Goal: Task Accomplishment & Management: Use online tool/utility

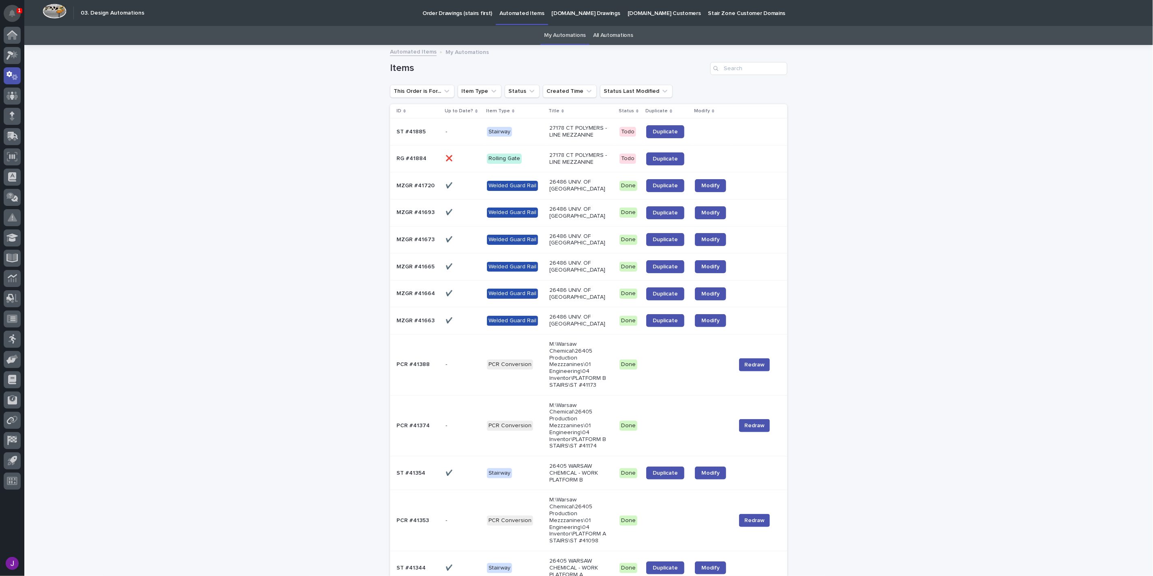
click at [9, 10] on icon "Notifications" at bounding box center [12, 13] width 6 height 7
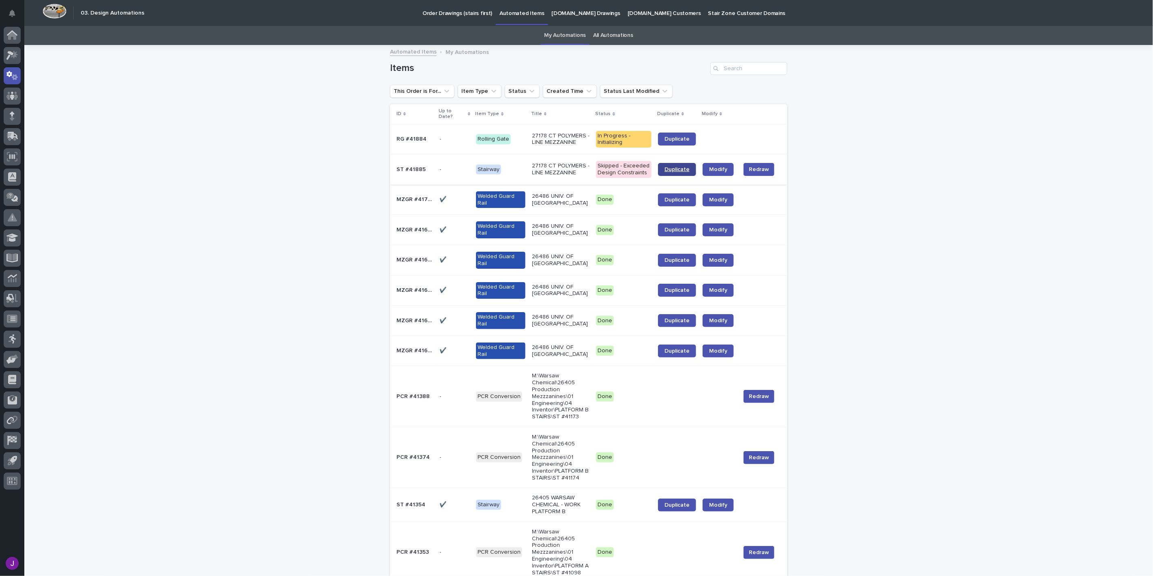
click at [665, 167] on span "Duplicate" at bounding box center [677, 170] width 25 height 6
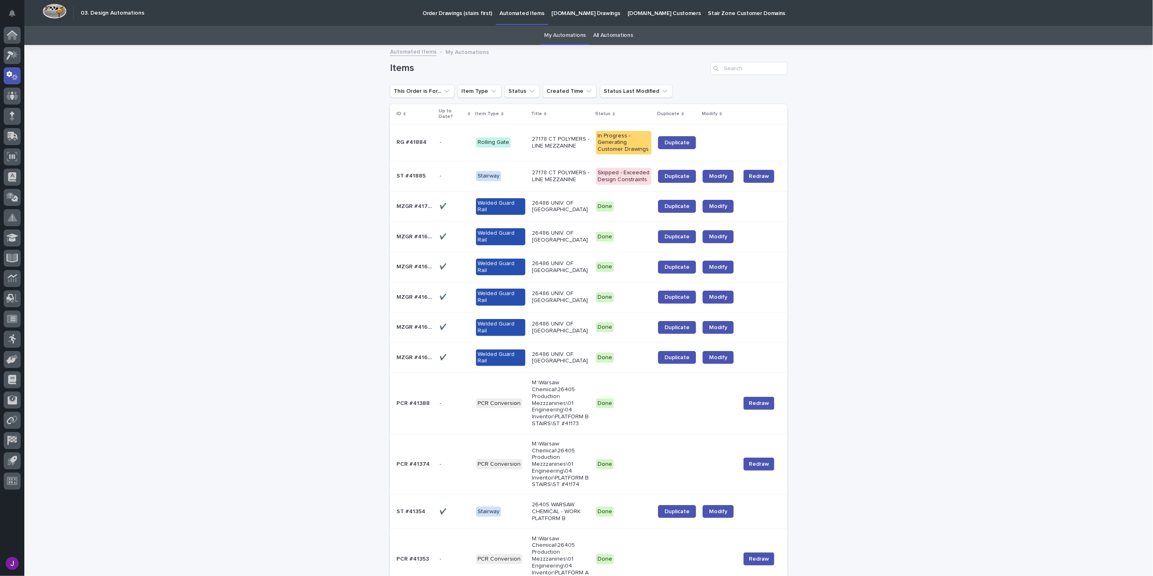
click at [451, 173] on p at bounding box center [455, 176] width 30 height 7
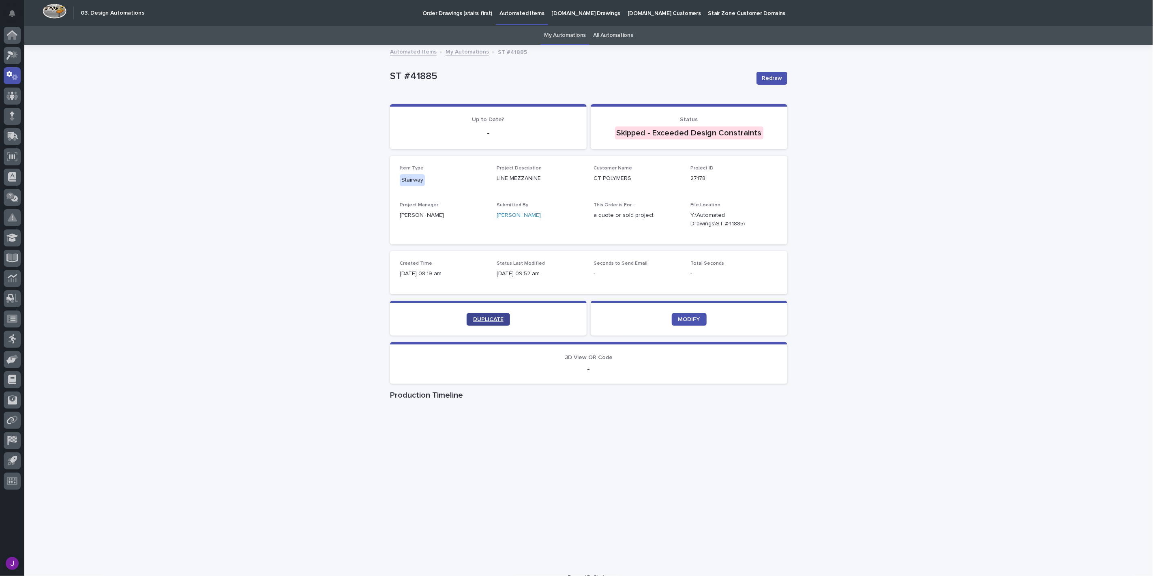
click at [480, 313] on link "DUPLICATE" at bounding box center [488, 319] width 43 height 13
click at [13, 71] on icon at bounding box center [12, 75] width 12 height 9
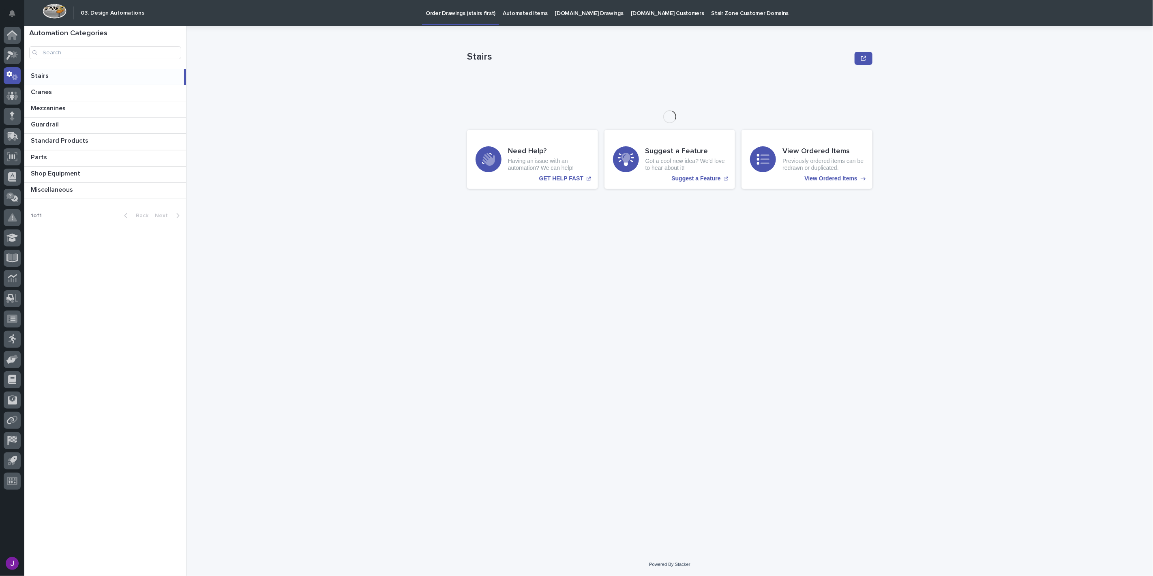
click at [517, 17] on link "Automated Items" at bounding box center [525, 12] width 52 height 25
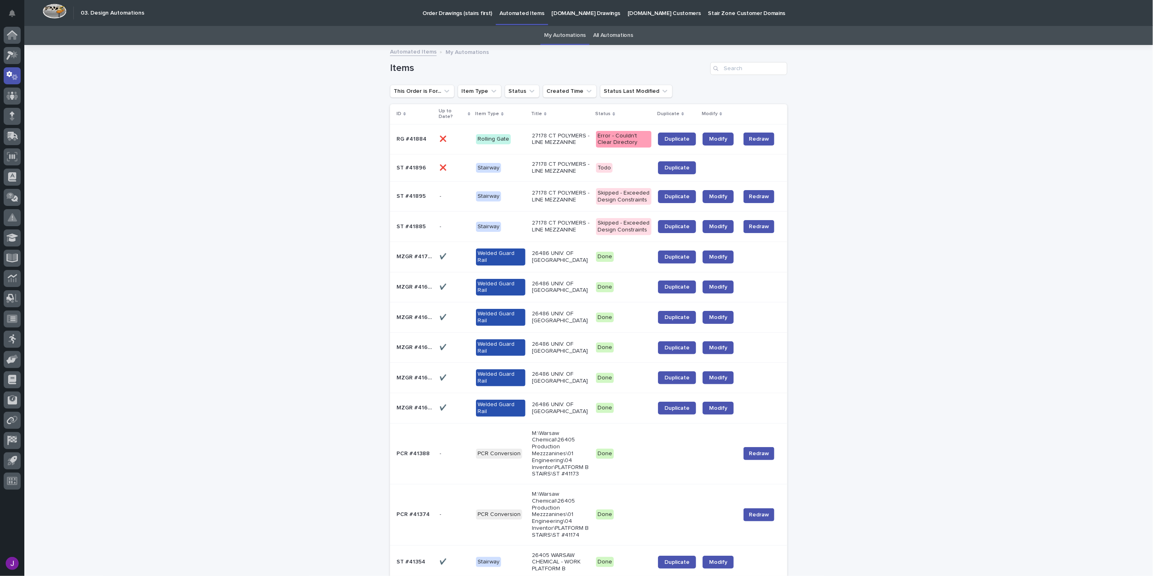
click at [560, 144] on td "27178 CT POLYMERS - LINE MEZZANINE" at bounding box center [561, 139] width 64 height 30
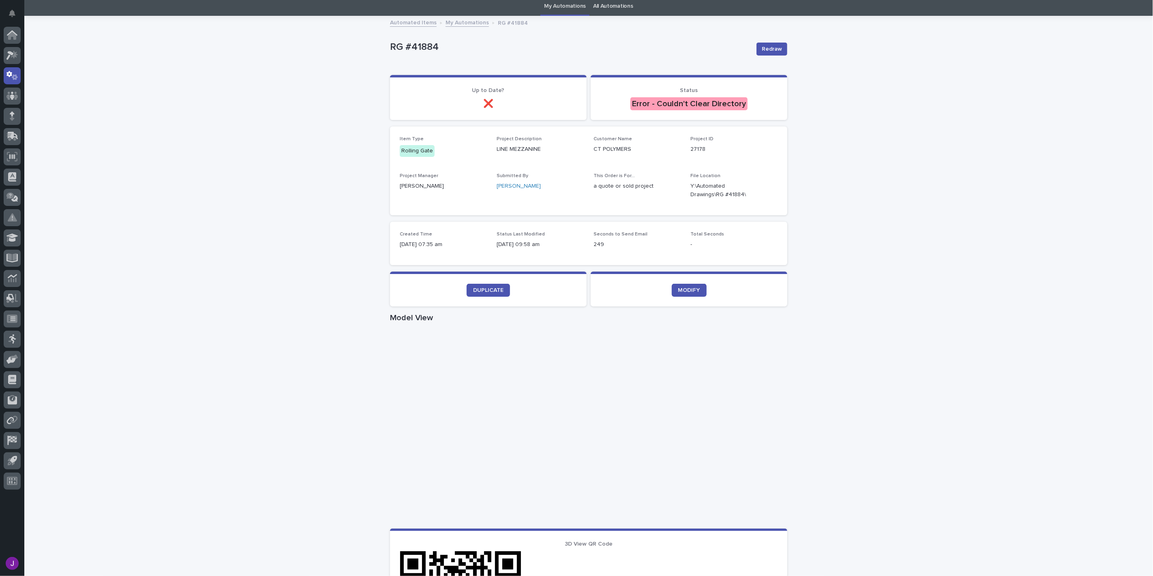
scroll to position [45, 0]
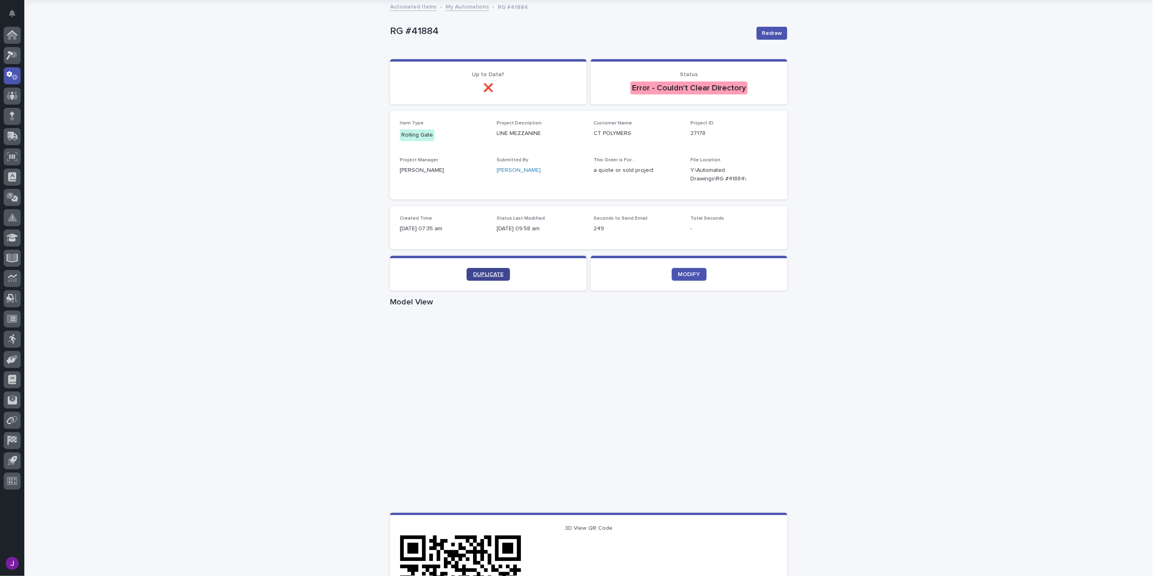
click at [495, 273] on span "DUPLICATE" at bounding box center [488, 275] width 30 height 6
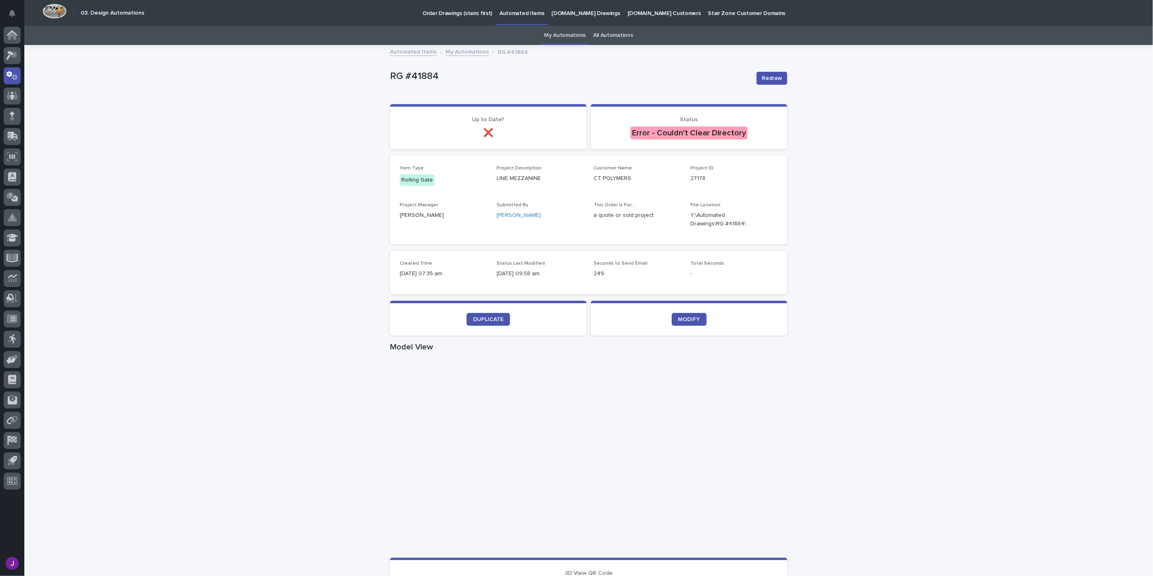
click at [557, 43] on link "My Automations" at bounding box center [565, 35] width 42 height 19
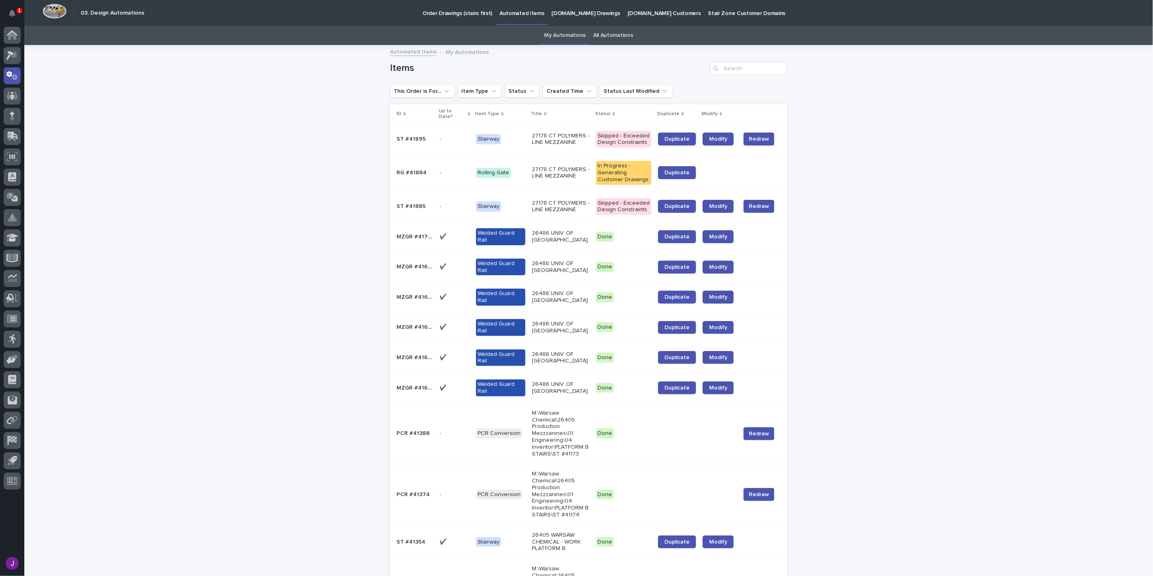
click at [544, 36] on link "My Automations" at bounding box center [565, 35] width 42 height 19
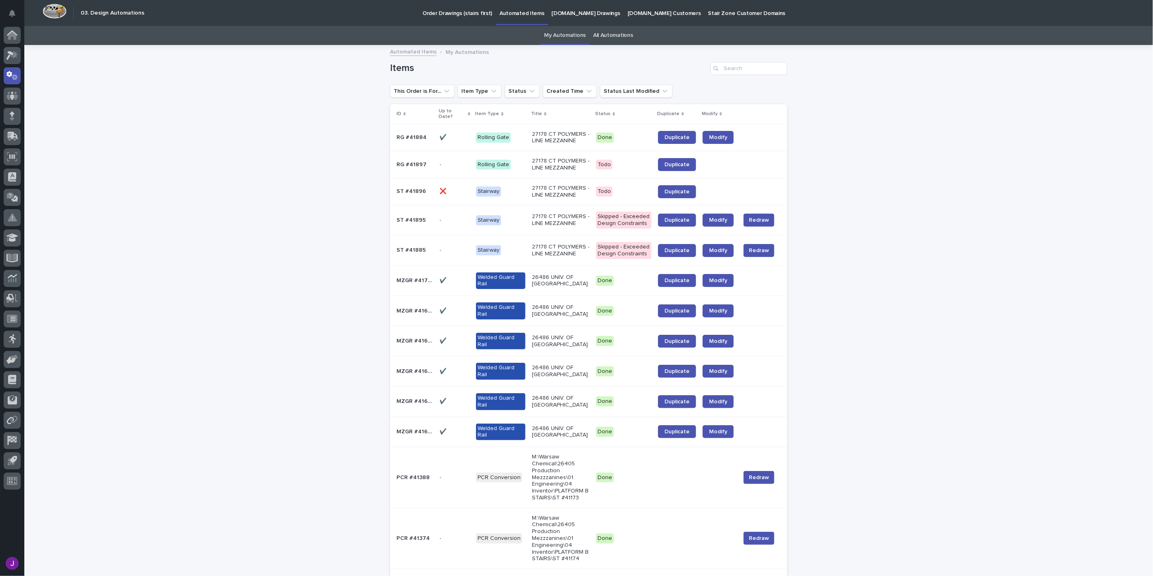
click at [504, 133] on div "Rolling Gate" at bounding box center [493, 138] width 35 height 10
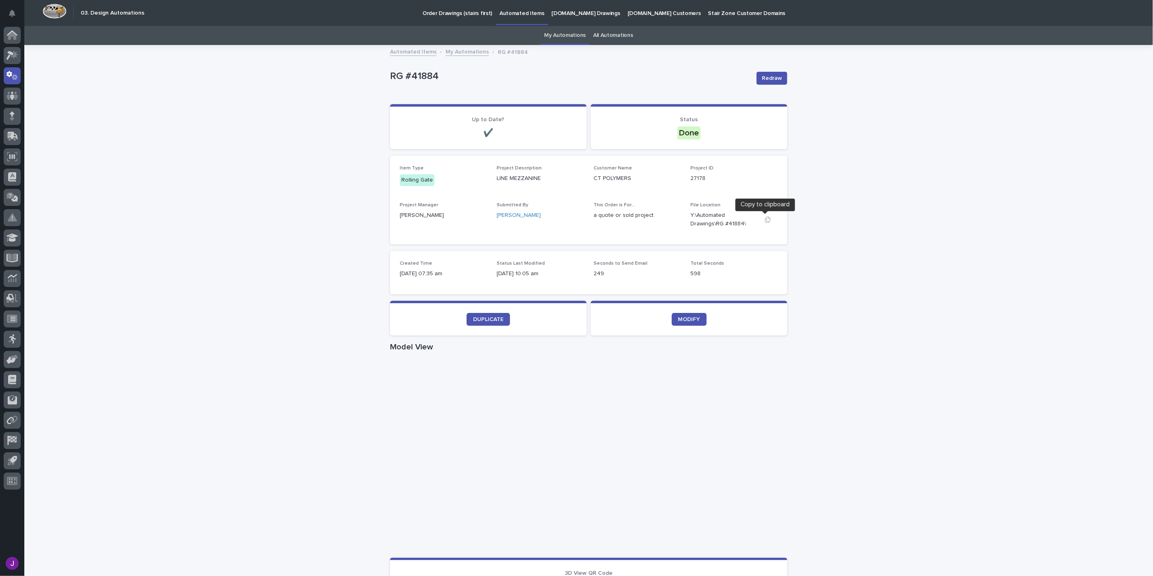
click at [766, 217] on icon "button" at bounding box center [768, 220] width 6 height 6
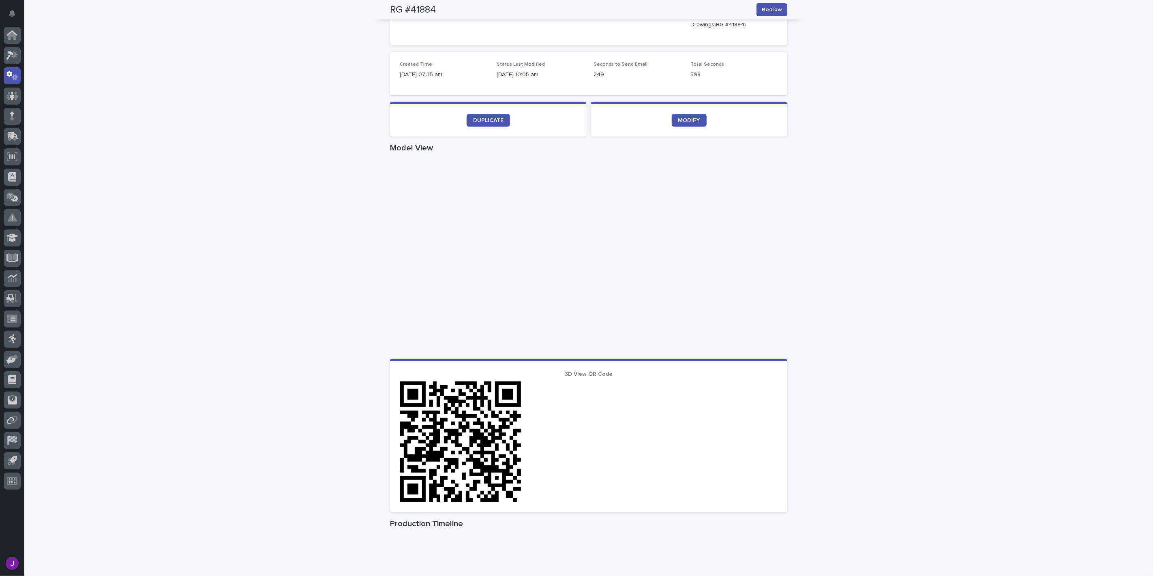
scroll to position [159, 0]
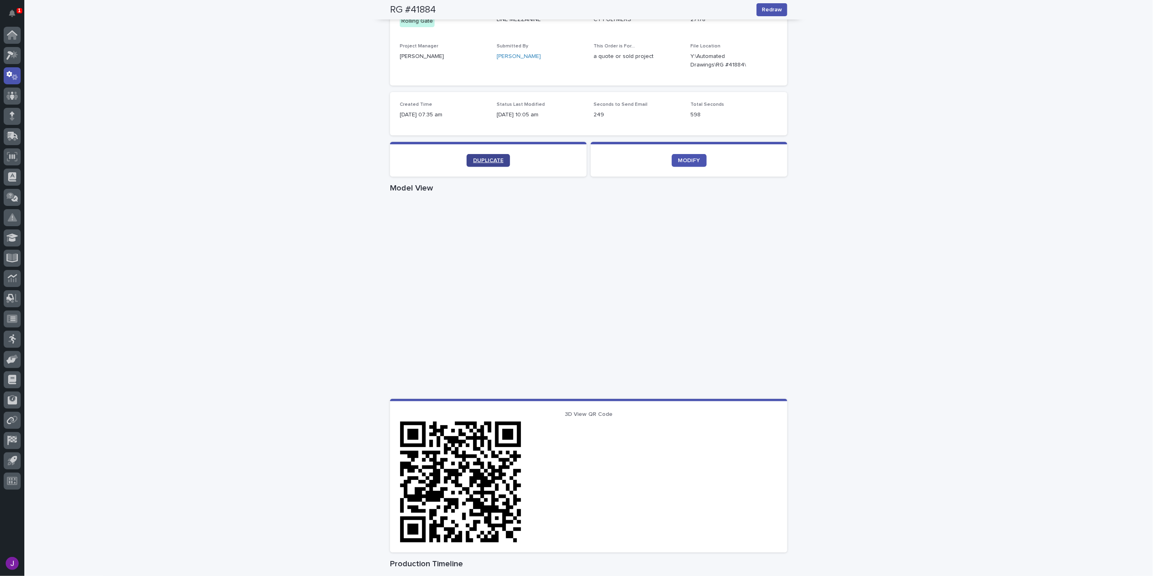
click at [499, 159] on span "DUPLICATE" at bounding box center [488, 161] width 30 height 6
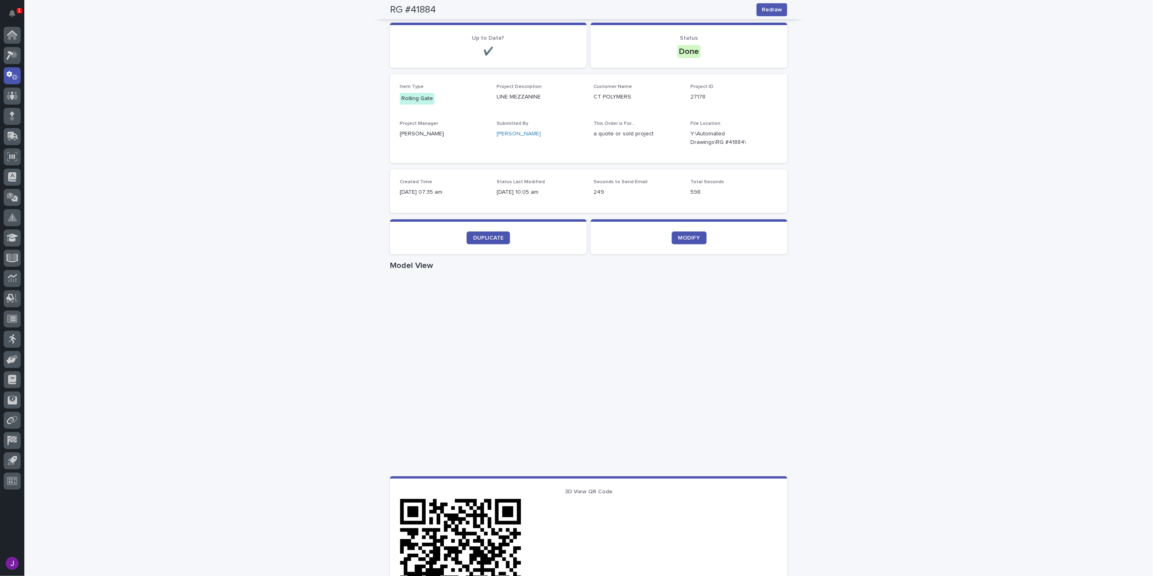
scroll to position [0, 0]
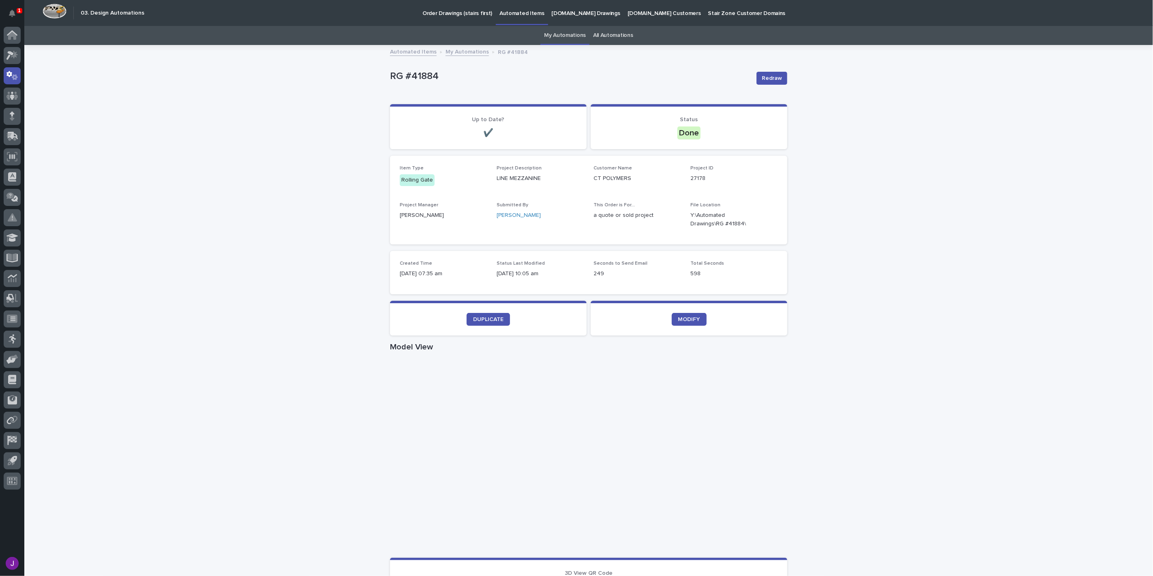
click at [566, 33] on link "My Automations" at bounding box center [565, 35] width 42 height 19
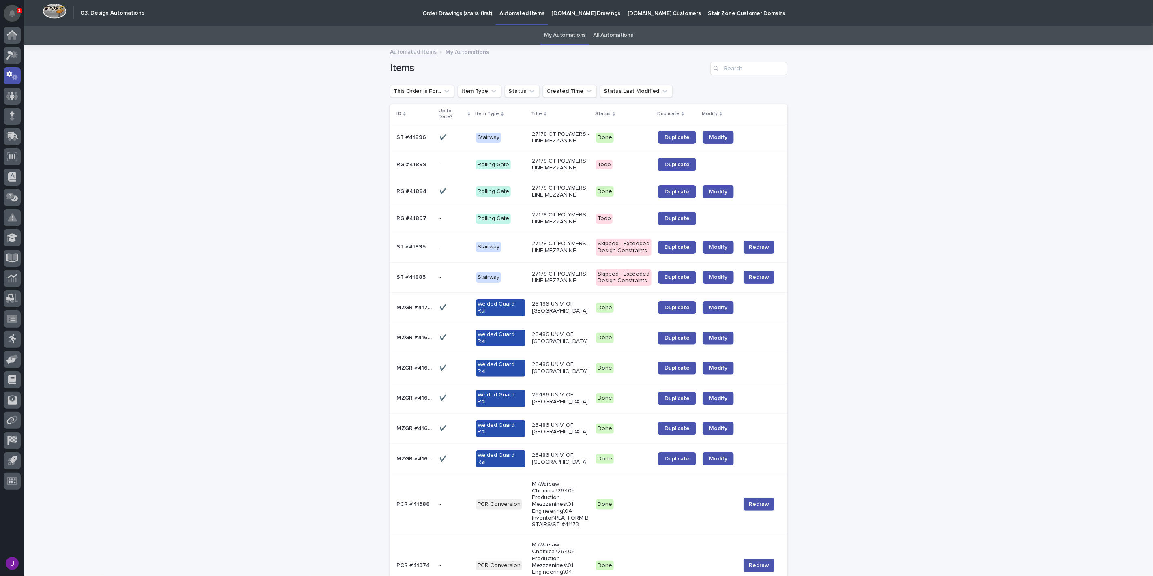
click at [17, 17] on button "Notifications" at bounding box center [12, 13] width 17 height 17
click at [513, 133] on p "Rolling Gate" at bounding box center [500, 138] width 49 height 10
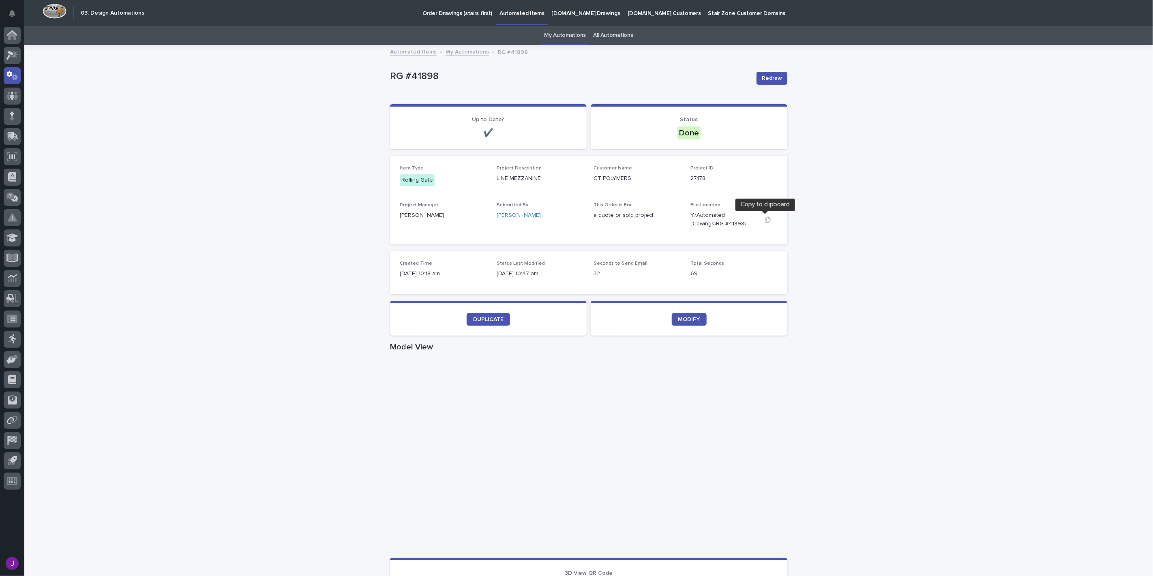
click at [761, 220] on button "button" at bounding box center [767, 220] width 19 height 6
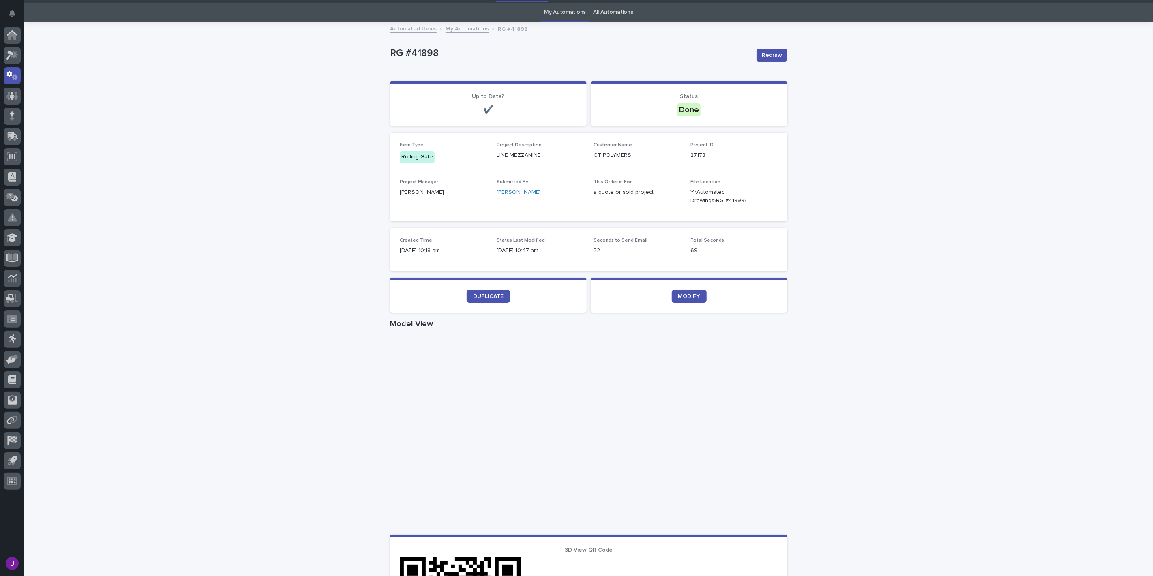
scroll to position [45, 0]
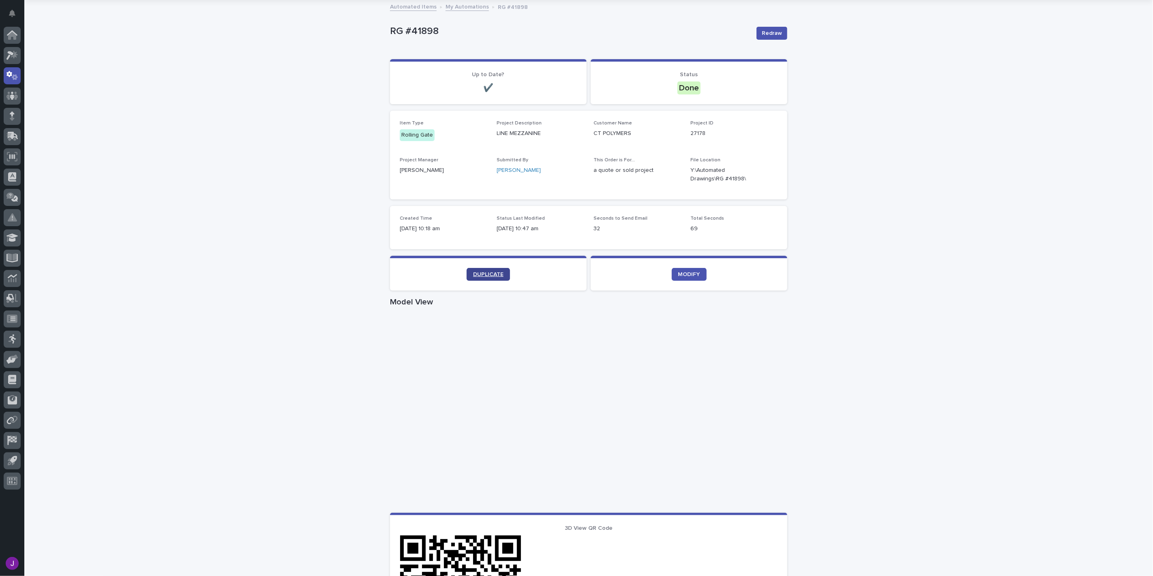
click at [473, 274] on span "DUPLICATE" at bounding box center [488, 275] width 30 height 6
click at [266, 355] on div "Loading... Saving… Loading... Saving… RG #41898 Redraw RG #41898 Redraw Sorry, …" at bounding box center [588, 425] width 1129 height 848
drag, startPoint x: 187, startPoint y: 22, endPoint x: 144, endPoint y: 207, distance: 190.3
click at [144, 207] on div "Loading... Saving… Loading... Saving… RG #41898 Redraw RG #41898 Redraw Sorry, …" at bounding box center [588, 425] width 1129 height 848
click at [461, 21] on div "RG #41898 Redraw" at bounding box center [588, 33] width 397 height 32
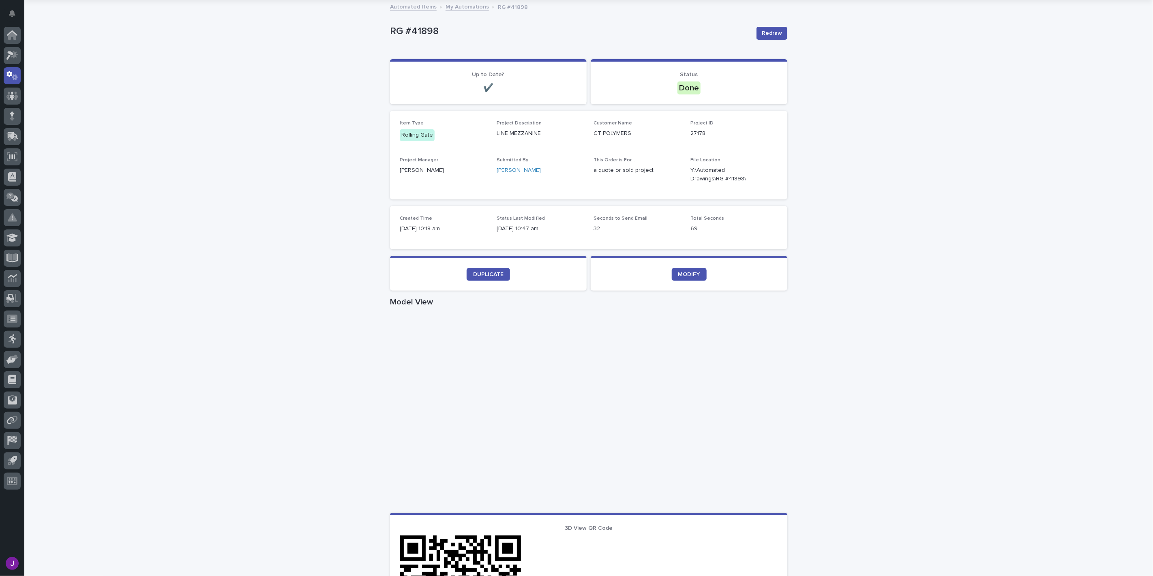
click at [475, 1] on div "RG #41898 Redraw RG #41898 Redraw Sorry, there was an error saving your record.…" at bounding box center [588, 404] width 397 height 807
click at [466, 7] on link "My Automations" at bounding box center [467, 6] width 43 height 9
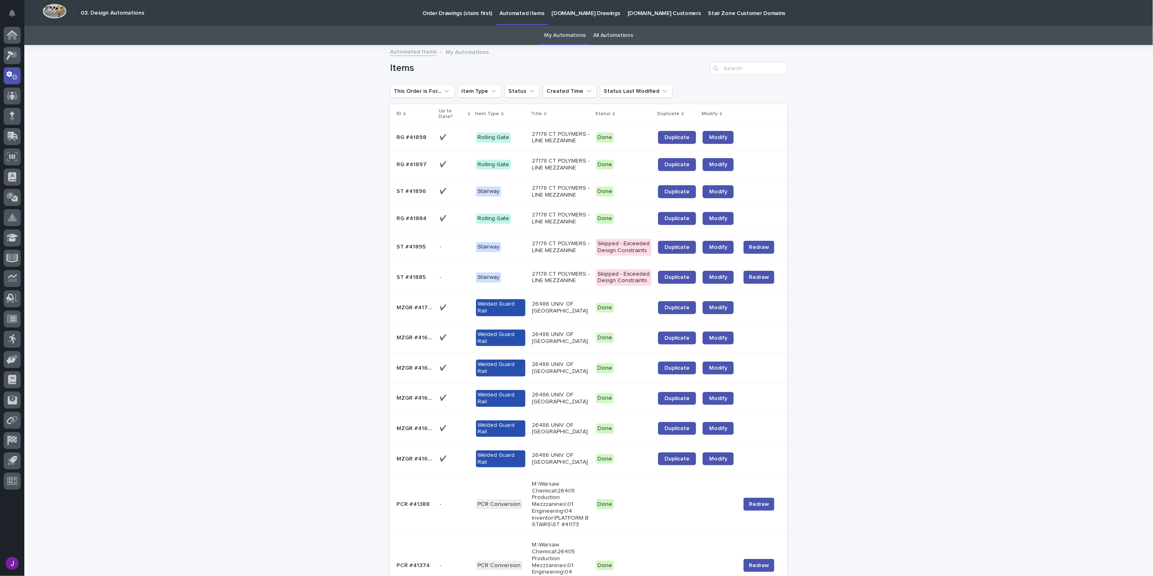
click at [520, 187] on p "Stairway" at bounding box center [500, 192] width 49 height 10
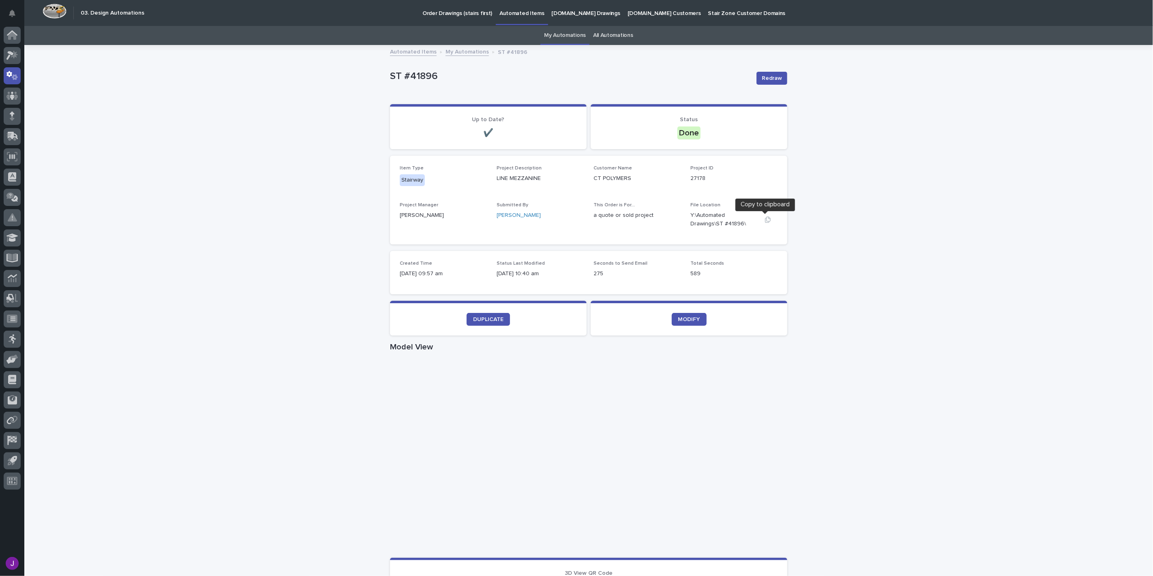
click at [765, 222] on icon "button" at bounding box center [768, 220] width 6 height 6
click at [571, 38] on link "My Automations" at bounding box center [565, 35] width 42 height 19
